Goal: Transaction & Acquisition: Subscribe to service/newsletter

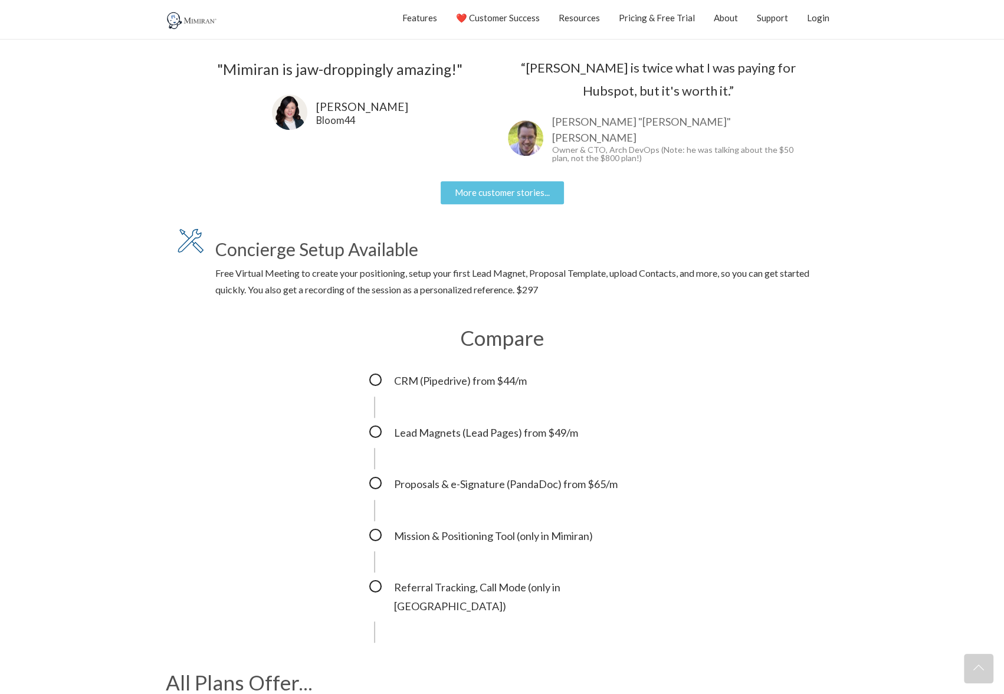
scroll to position [1106, 0]
